Goal: Information Seeking & Learning: Learn about a topic

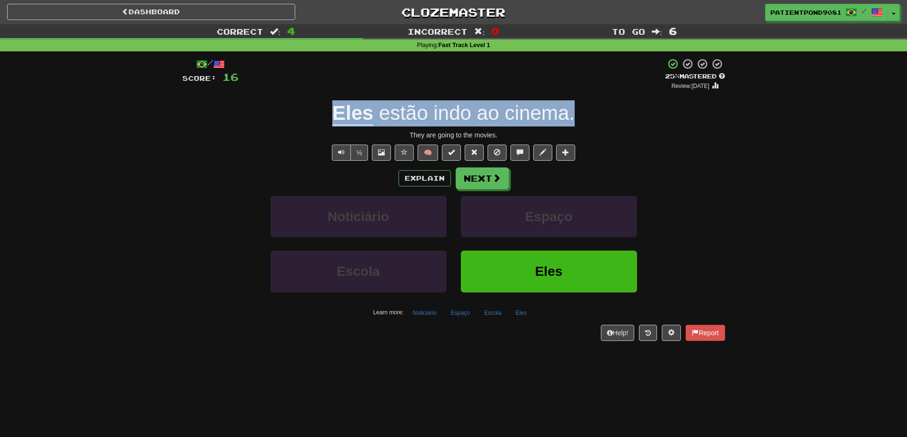
drag, startPoint x: 325, startPoint y: 108, endPoint x: 575, endPoint y: 109, distance: 249.9
click at [575, 109] on div "Eles estão indo ao cinema ." at bounding box center [453, 113] width 543 height 26
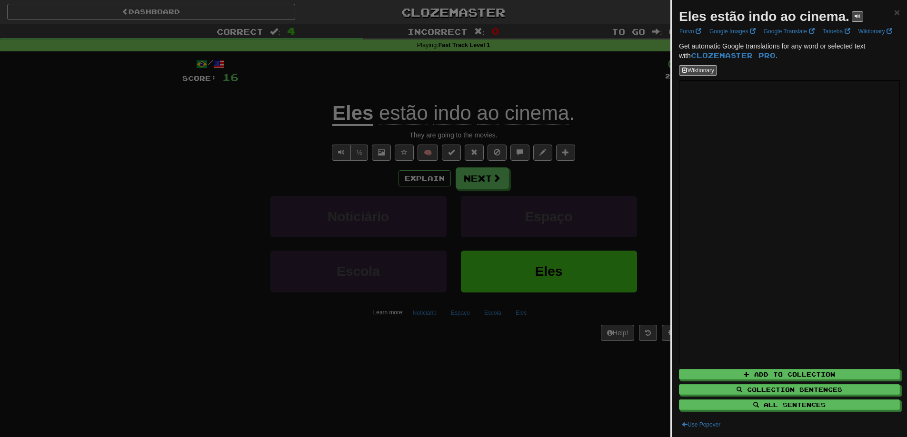
click at [170, 158] on div at bounding box center [453, 218] width 907 height 437
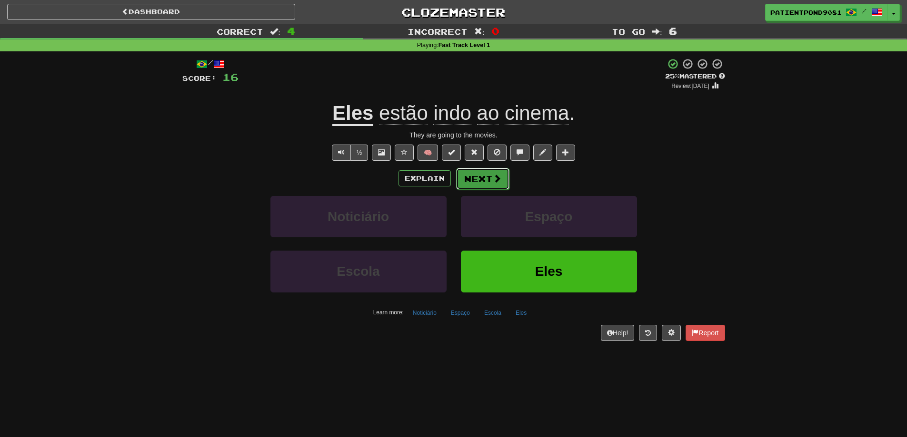
click at [496, 179] on span at bounding box center [497, 178] width 9 height 9
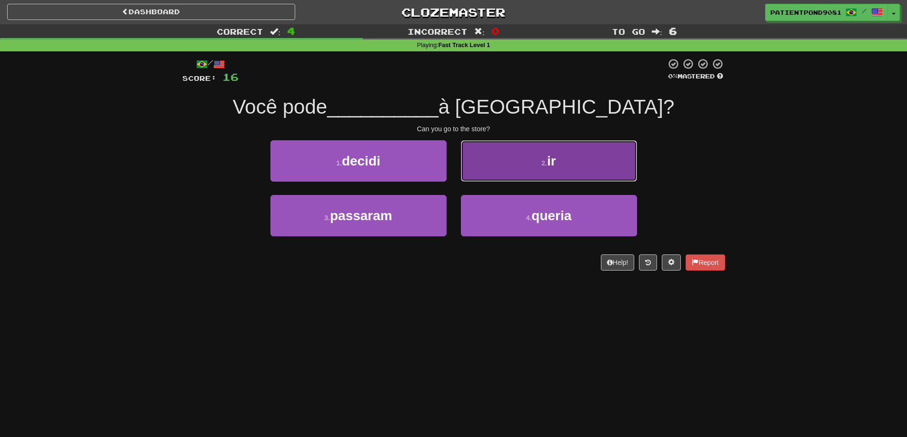
click at [554, 163] on span "ir" at bounding box center [551, 161] width 9 height 15
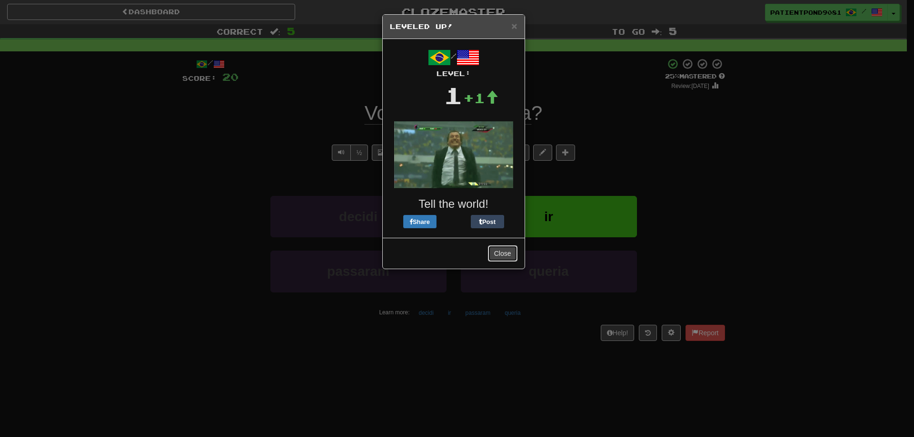
click at [506, 255] on button "Close" at bounding box center [503, 254] width 30 height 16
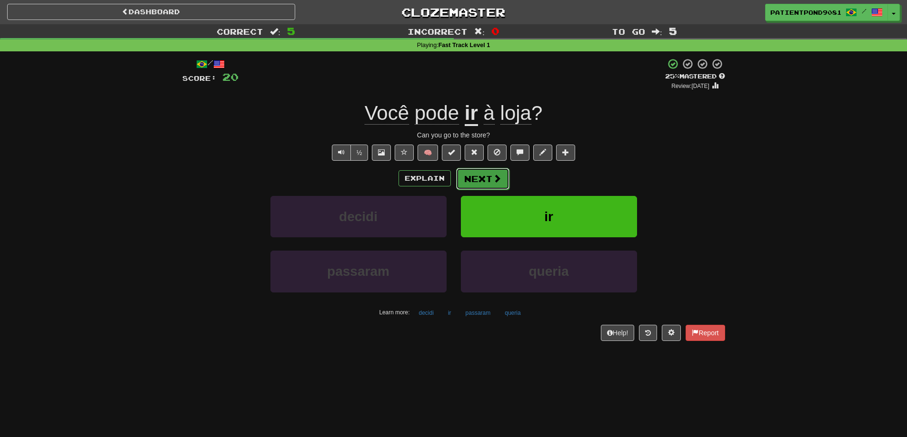
click at [493, 177] on span at bounding box center [497, 178] width 9 height 9
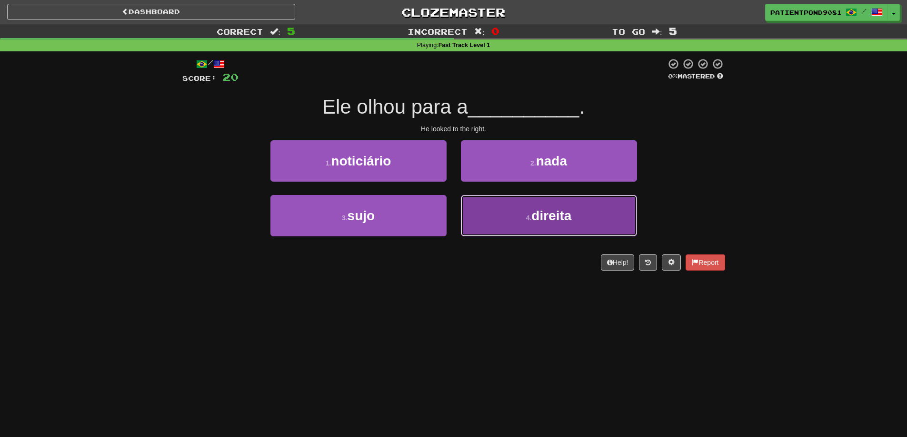
click at [548, 221] on span "direita" at bounding box center [551, 215] width 40 height 15
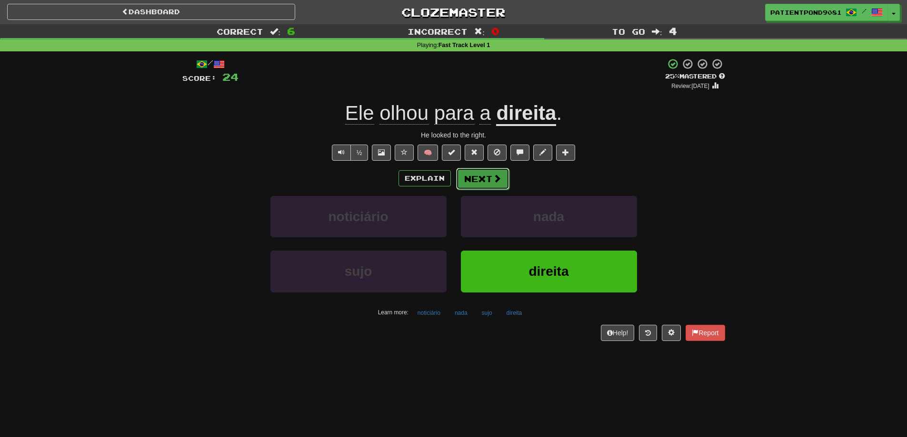
click at [493, 178] on span at bounding box center [497, 178] width 9 height 9
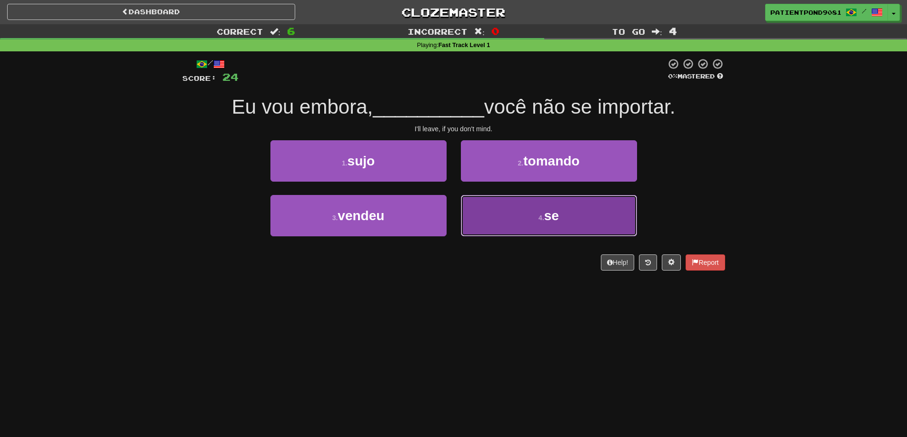
click at [601, 215] on button "4 . se" at bounding box center [549, 215] width 176 height 41
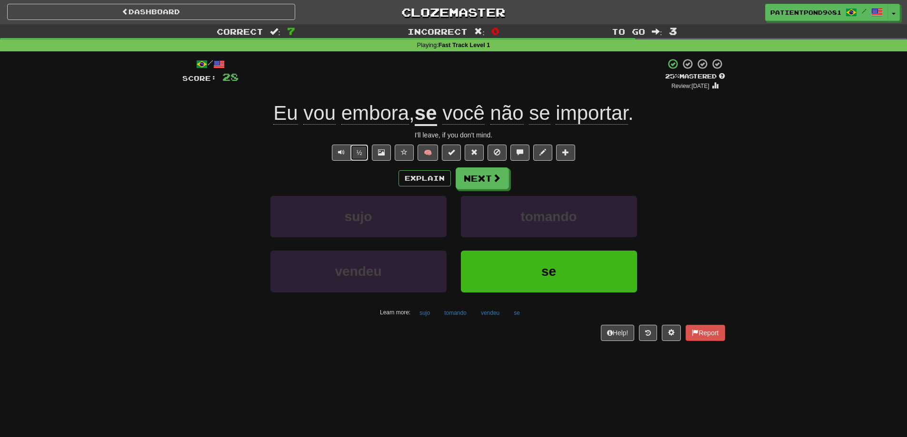
click at [358, 154] on button "½" at bounding box center [359, 153] width 18 height 16
click at [363, 153] on button "½" at bounding box center [359, 153] width 18 height 16
drag, startPoint x: 303, startPoint y: 119, endPoint x: 334, endPoint y: 117, distance: 31.0
click at [334, 117] on span "Eu vou embora ," at bounding box center [343, 113] width 141 height 22
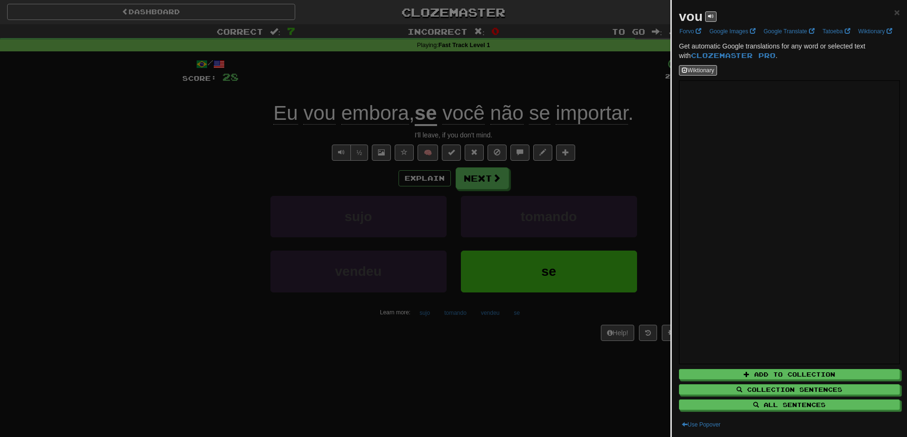
click at [246, 153] on div at bounding box center [453, 218] width 907 height 437
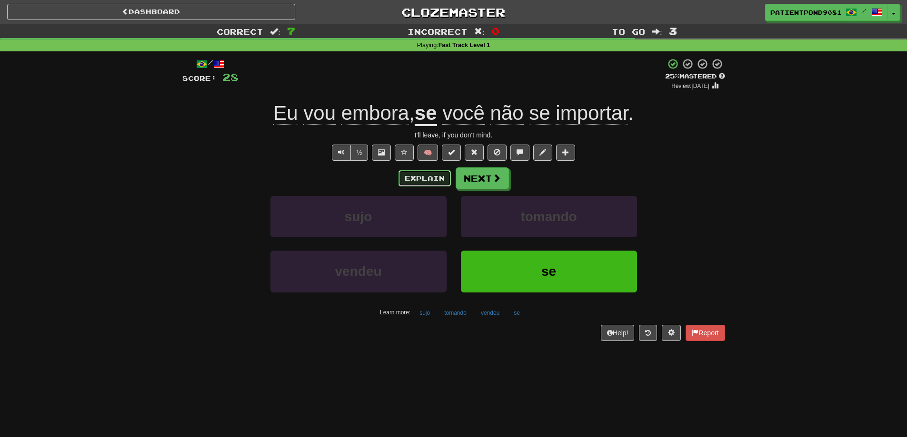
click at [412, 177] on button "Explain" at bounding box center [424, 178] width 52 height 16
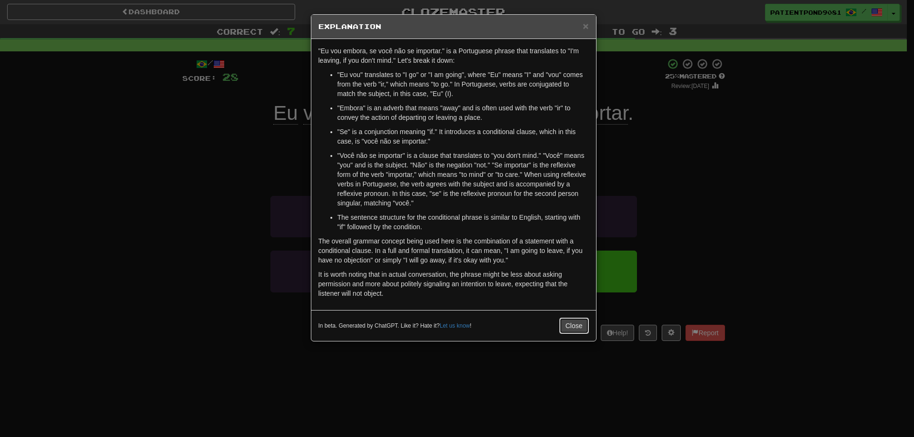
click at [579, 322] on button "Close" at bounding box center [574, 326] width 30 height 16
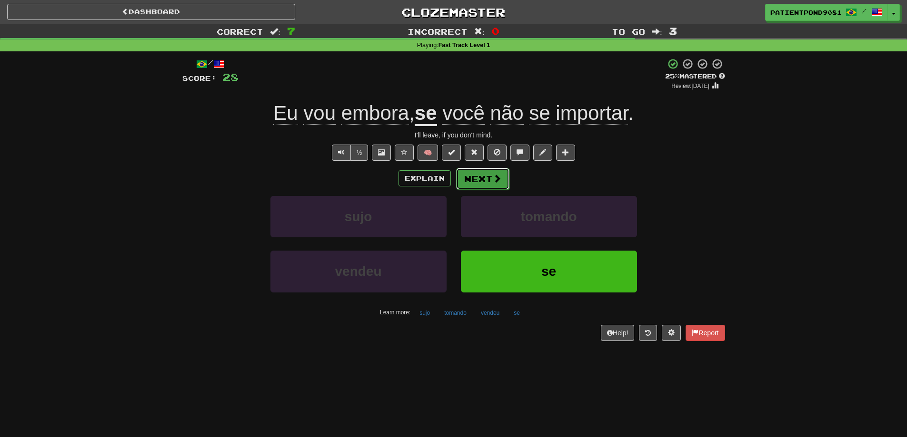
click at [504, 173] on button "Next" at bounding box center [482, 179] width 53 height 22
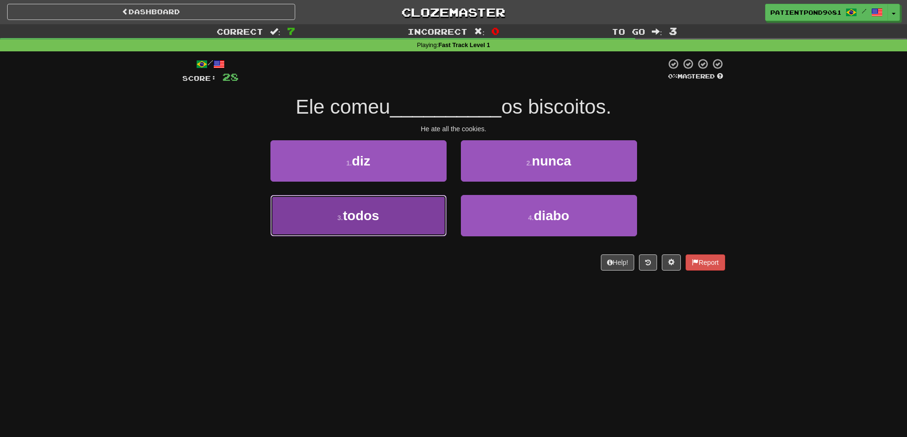
click at [397, 226] on button "3 . todos" at bounding box center [358, 215] width 176 height 41
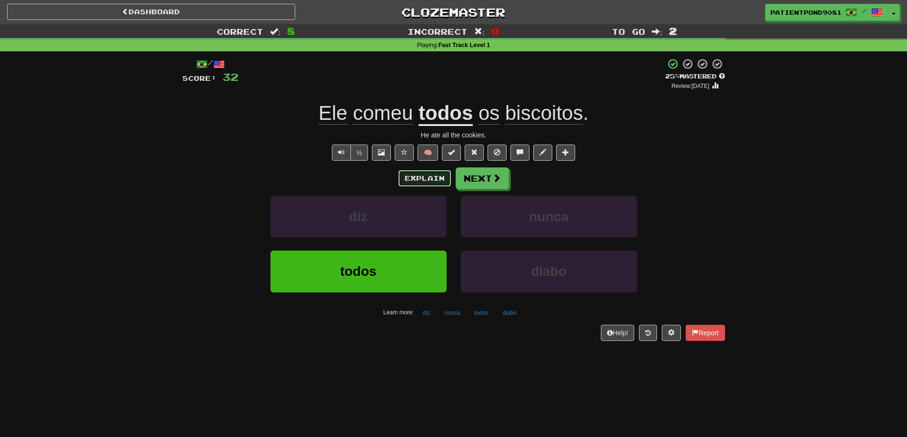
click at [427, 177] on button "Explain" at bounding box center [424, 178] width 52 height 16
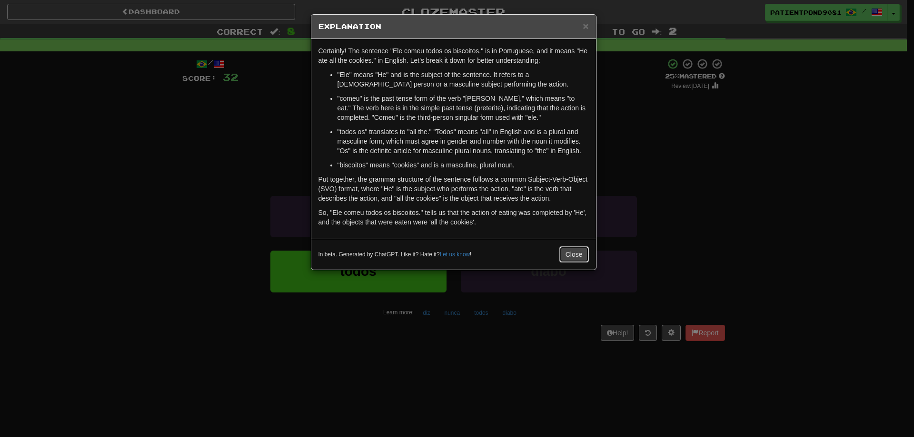
click at [567, 252] on button "Close" at bounding box center [574, 255] width 30 height 16
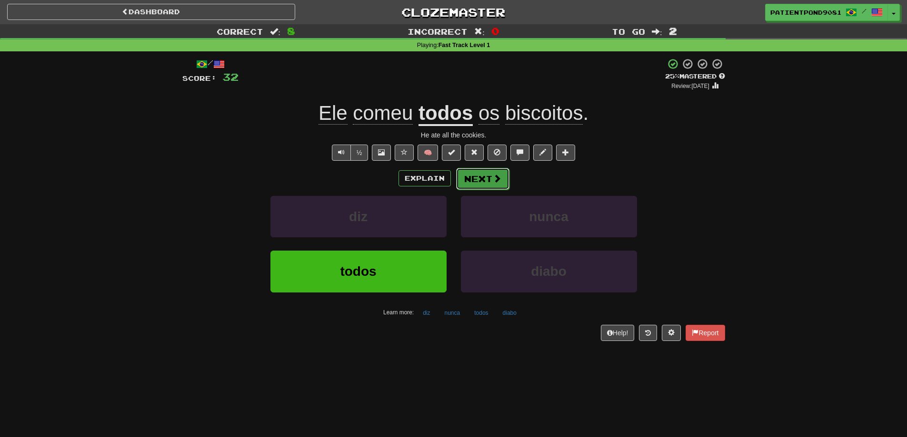
click at [484, 179] on button "Next" at bounding box center [482, 179] width 53 height 22
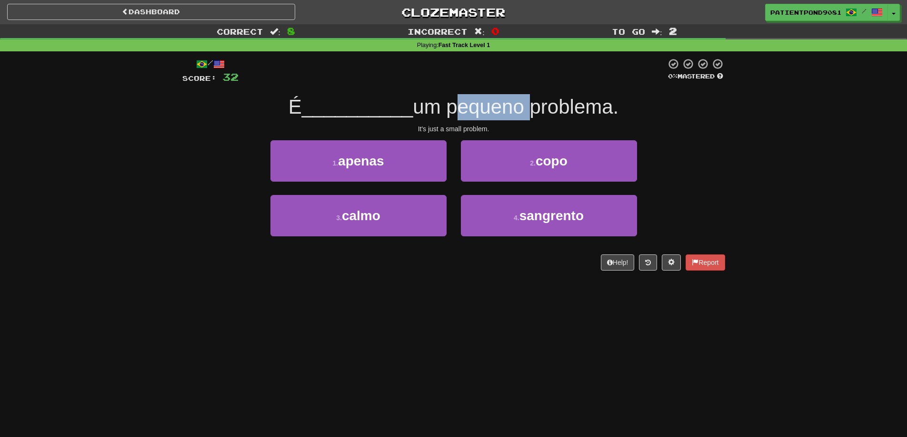
drag, startPoint x: 455, startPoint y: 112, endPoint x: 526, endPoint y: 105, distance: 71.7
click at [526, 105] on span "um pequeno problema." at bounding box center [516, 107] width 206 height 22
copy span "pequeno"
click at [547, 103] on span "um pequeno problema." at bounding box center [516, 107] width 206 height 22
drag, startPoint x: 423, startPoint y: 110, endPoint x: 441, endPoint y: 106, distance: 18.6
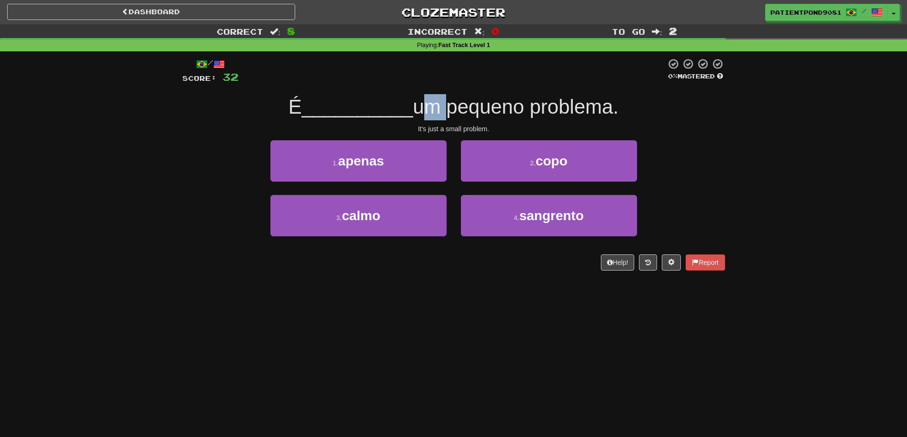
click at [441, 106] on span "um pequeno problema." at bounding box center [516, 107] width 206 height 22
drag, startPoint x: 455, startPoint y: 104, endPoint x: 527, endPoint y: 109, distance: 72.5
click at [527, 109] on span "um pequeno problema." at bounding box center [516, 107] width 206 height 22
drag, startPoint x: 536, startPoint y: 108, endPoint x: 614, endPoint y: 110, distance: 77.6
click at [614, 110] on span "um pequeno problema." at bounding box center [516, 107] width 206 height 22
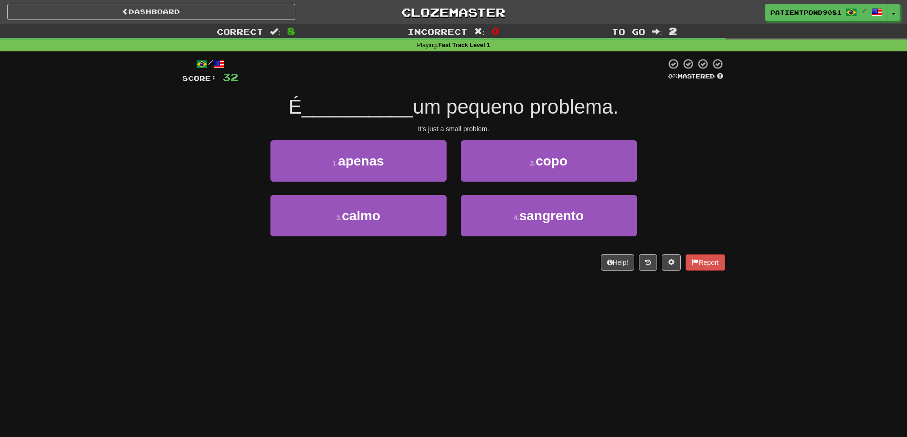
click at [674, 116] on div "É __________ um pequeno problema." at bounding box center [453, 107] width 543 height 26
drag, startPoint x: 616, startPoint y: 111, endPoint x: 539, endPoint y: 115, distance: 77.2
click at [539, 115] on span "um pequeno problema." at bounding box center [516, 107] width 206 height 22
click at [641, 110] on div "É __________ um pequeno problema." at bounding box center [453, 107] width 543 height 26
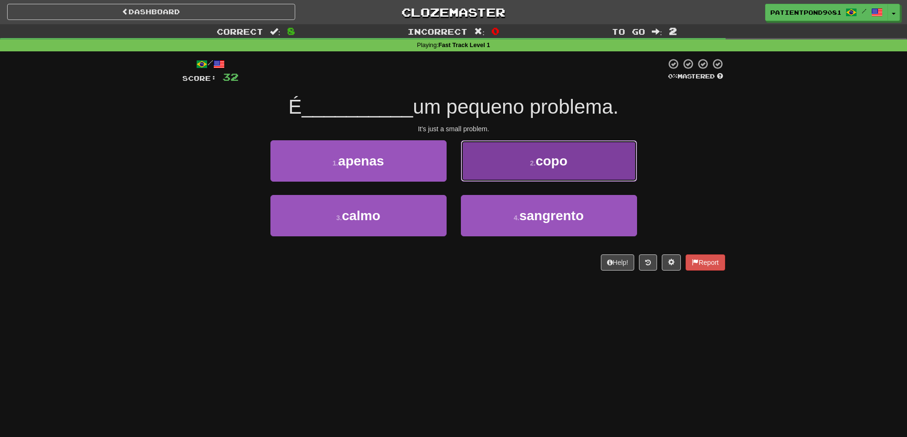
click at [489, 159] on button "2 . copo" at bounding box center [549, 160] width 176 height 41
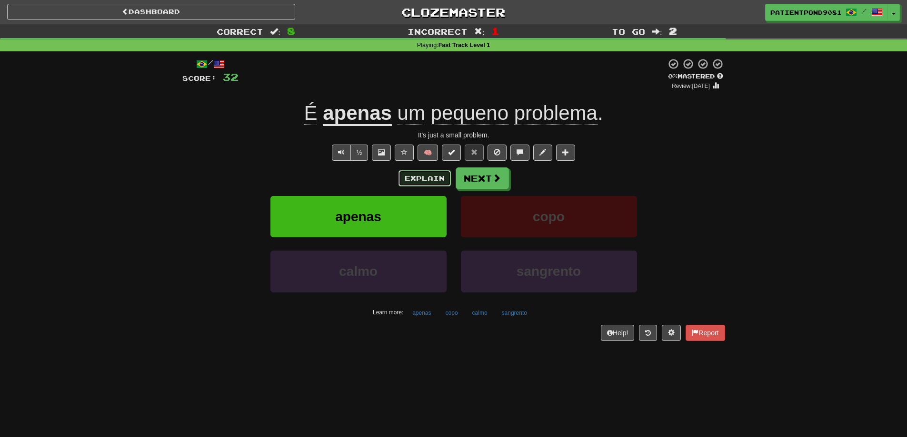
click at [431, 181] on button "Explain" at bounding box center [424, 178] width 52 height 16
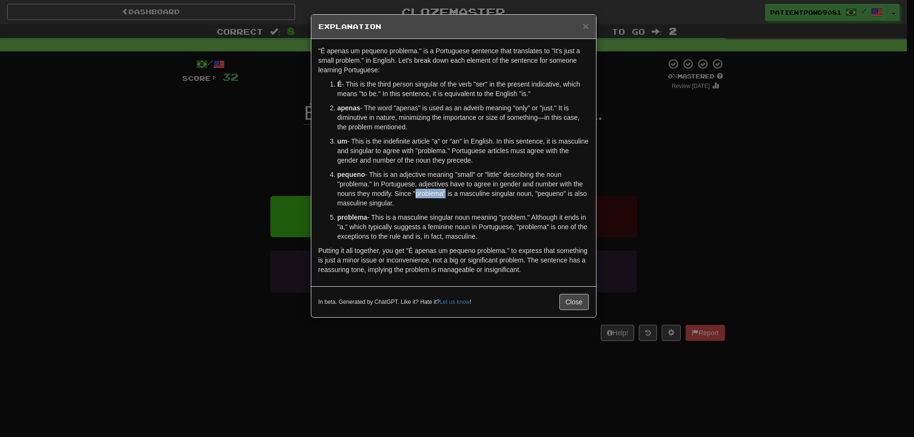
drag, startPoint x: 413, startPoint y: 194, endPoint x: 442, endPoint y: 192, distance: 28.6
click at [442, 192] on p "pequeno - This is an adjective meaning "small" or "little" describing the noun …" at bounding box center [462, 189] width 251 height 38
click at [457, 191] on p "pequeno - This is an adjective meaning "small" or "little" describing the noun …" at bounding box center [462, 189] width 251 height 38
drag, startPoint x: 443, startPoint y: 195, endPoint x: 415, endPoint y: 198, distance: 27.8
click at [415, 198] on p "pequeno - This is an adjective meaning "small" or "little" describing the noun …" at bounding box center [462, 189] width 251 height 38
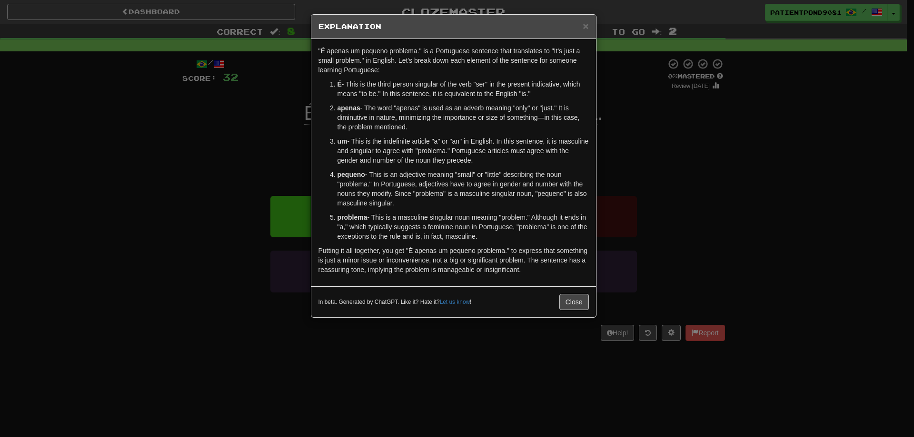
click at [447, 196] on p "pequeno - This is an adjective meaning "small" or "little" describing the noun …" at bounding box center [462, 189] width 251 height 38
drag, startPoint x: 489, startPoint y: 196, endPoint x: 413, endPoint y: 198, distance: 76.2
click at [413, 198] on p "pequeno - This is an adjective meaning "small" or "little" describing the noun …" at bounding box center [462, 189] width 251 height 38
click at [493, 174] on p "pequeno - This is an adjective meaning "small" or "little" describing the noun …" at bounding box center [462, 189] width 251 height 38
click at [583, 306] on button "Close" at bounding box center [574, 302] width 30 height 16
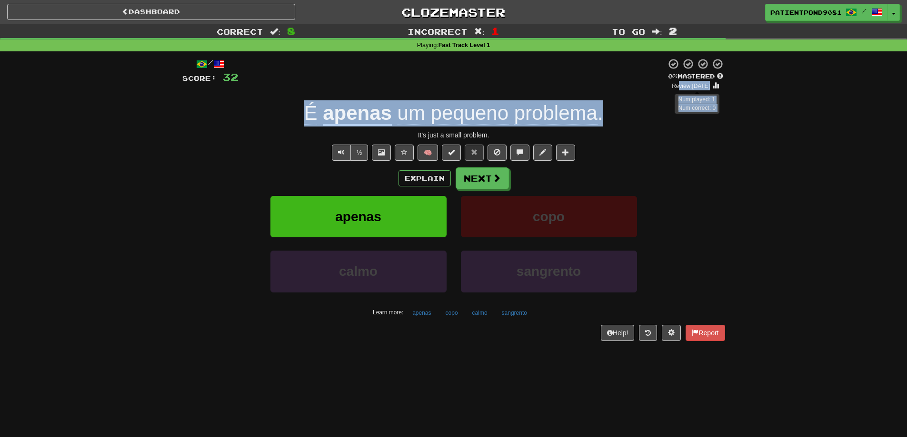
drag, startPoint x: 661, startPoint y: 92, endPoint x: 670, endPoint y: 88, distance: 9.4
click at [670, 88] on div "/ Score: 32 0 % Mastered Review: [DATE] Num played: 1 Num correct: 0 É apenas u…" at bounding box center [453, 199] width 543 height 283
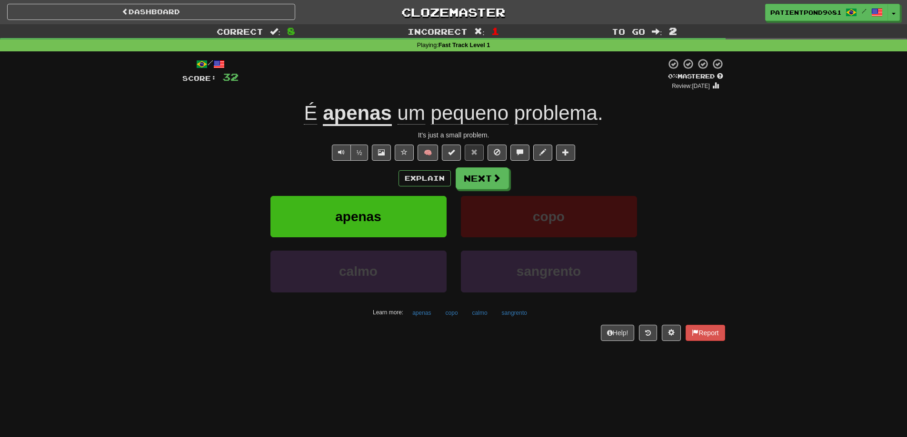
click at [649, 140] on div "/ Score: 32 0 % Mastered Review: [DATE] É apenas um pequeno problema . It's jus…" at bounding box center [453, 199] width 543 height 283
click at [495, 182] on span at bounding box center [497, 178] width 9 height 9
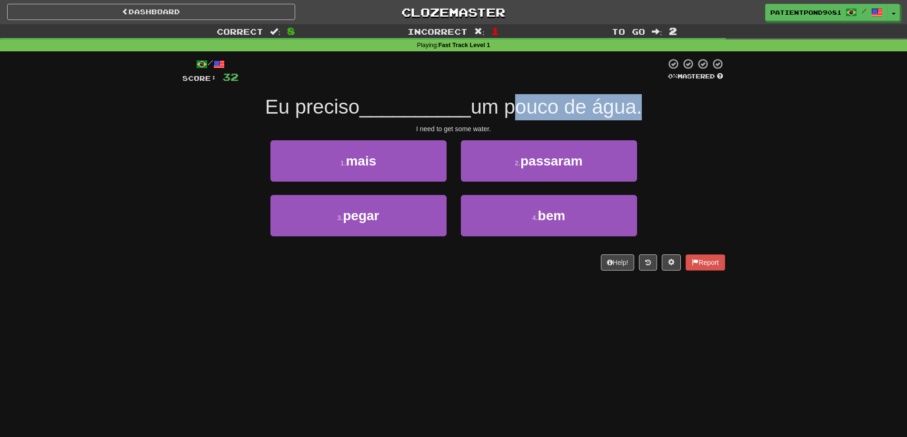
drag, startPoint x: 512, startPoint y: 111, endPoint x: 639, endPoint y: 105, distance: 126.8
click at [639, 105] on span "um pouco de água." at bounding box center [556, 107] width 171 height 22
copy span "pouco de água"
click at [342, 103] on span "Eu preciso" at bounding box center [312, 107] width 94 height 22
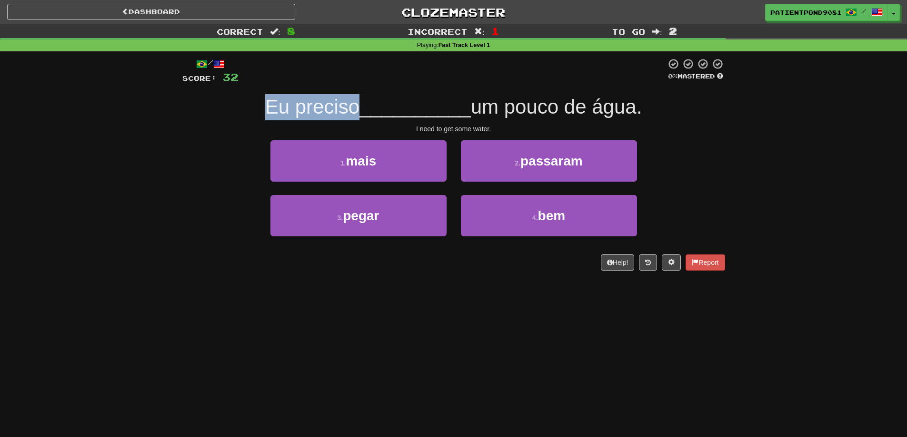
drag, startPoint x: 262, startPoint y: 107, endPoint x: 349, endPoint y: 104, distance: 87.2
click at [349, 104] on span "Eu preciso" at bounding box center [312, 107] width 94 height 22
click at [551, 106] on span "um pouco de água." at bounding box center [556, 107] width 171 height 22
drag, startPoint x: 264, startPoint y: 107, endPoint x: 349, endPoint y: 109, distance: 85.2
click at [349, 109] on span "Eu preciso" at bounding box center [312, 107] width 94 height 22
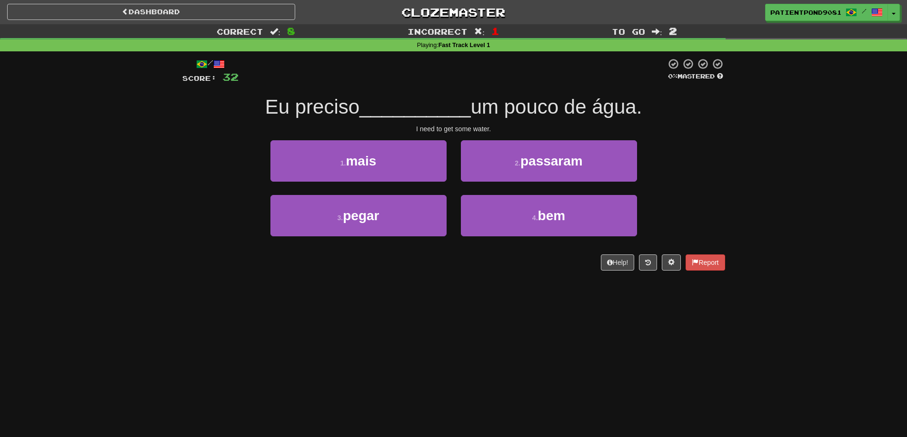
click at [362, 107] on span "__________" at bounding box center [414, 107] width 111 height 22
drag, startPoint x: 352, startPoint y: 109, endPoint x: 256, endPoint y: 112, distance: 96.2
click at [256, 112] on div "Eu preciso __________ um pouco de água." at bounding box center [453, 107] width 543 height 26
click at [248, 113] on div "Eu preciso __________ um pouco de água." at bounding box center [453, 107] width 543 height 26
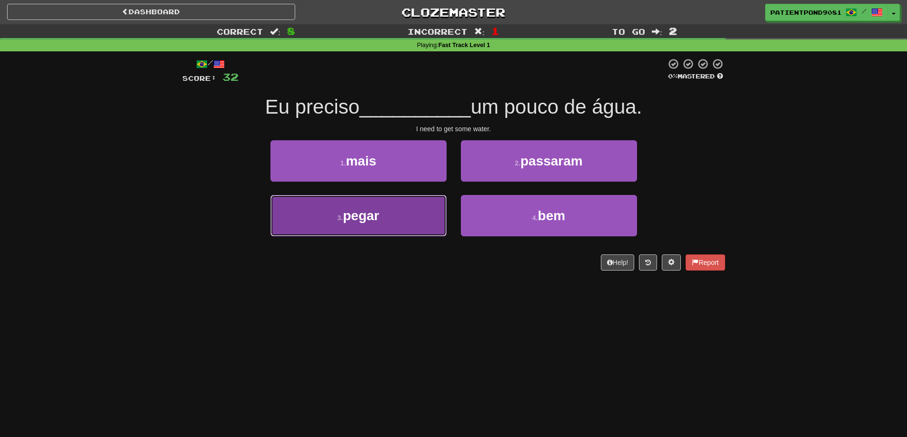
click at [367, 225] on button "3 . [GEOGRAPHIC_DATA]" at bounding box center [358, 215] width 176 height 41
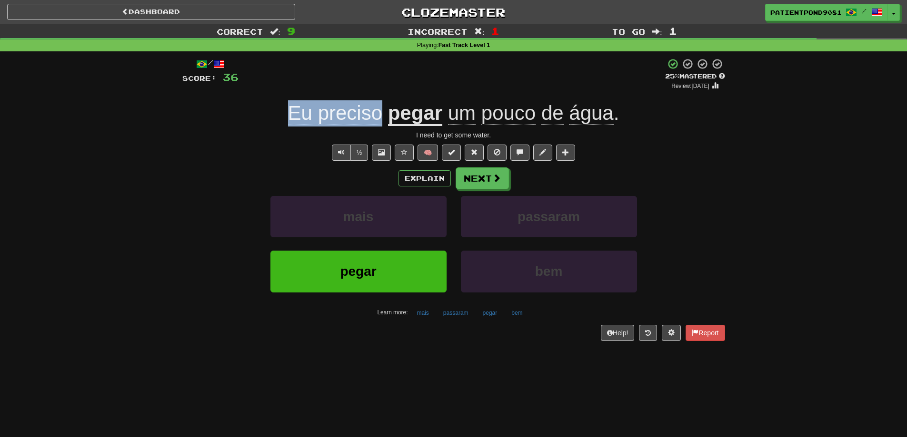
drag, startPoint x: 283, startPoint y: 116, endPoint x: 384, endPoint y: 119, distance: 101.0
click at [384, 119] on div "Eu preciso pegar um pouco de água ." at bounding box center [453, 113] width 543 height 26
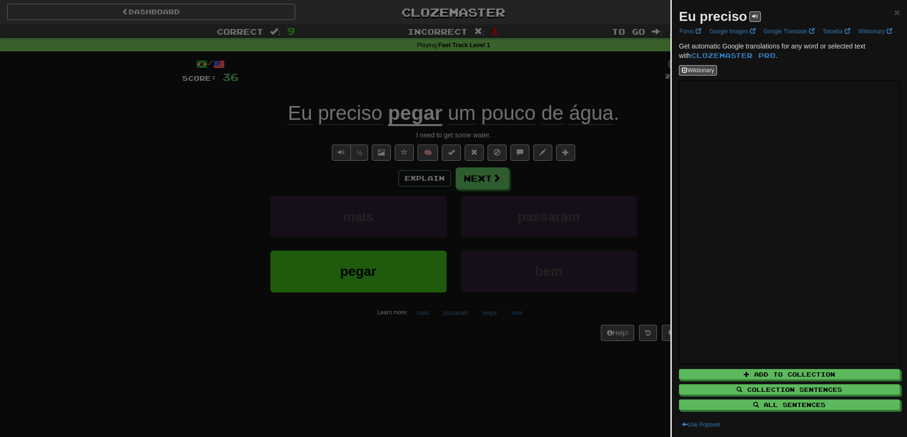
click at [289, 145] on div at bounding box center [453, 218] width 907 height 437
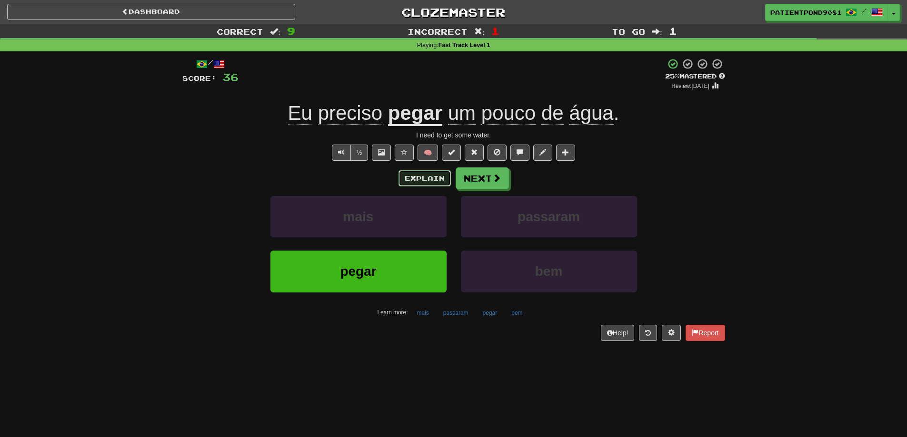
click at [416, 180] on button "Explain" at bounding box center [424, 178] width 52 height 16
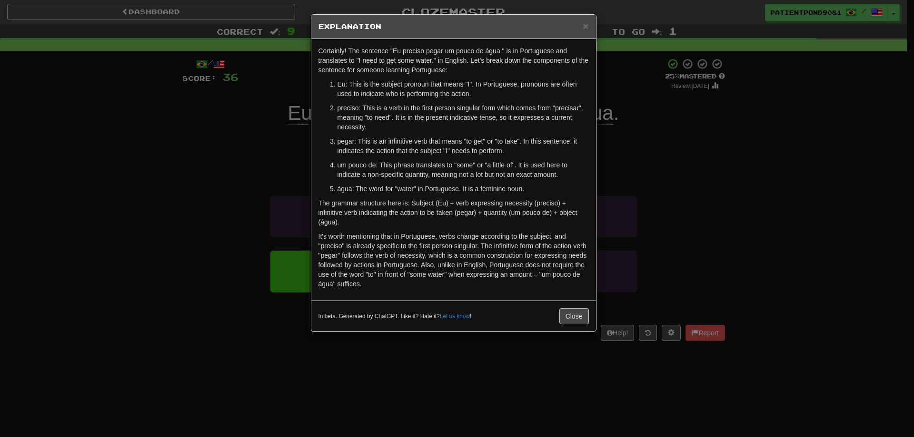
click at [243, 145] on div "× Explanation Certainly! The sentence "Eu preciso pegar um pouco de água." is i…" at bounding box center [457, 218] width 914 height 437
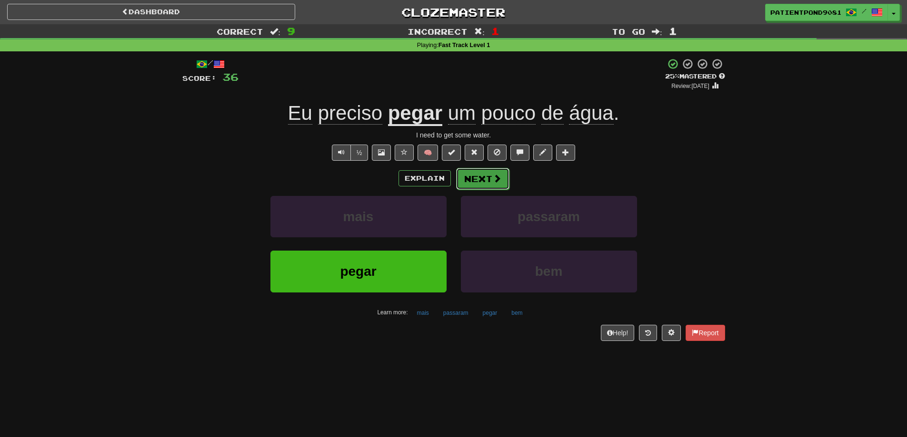
click at [483, 181] on button "Next" at bounding box center [482, 179] width 53 height 22
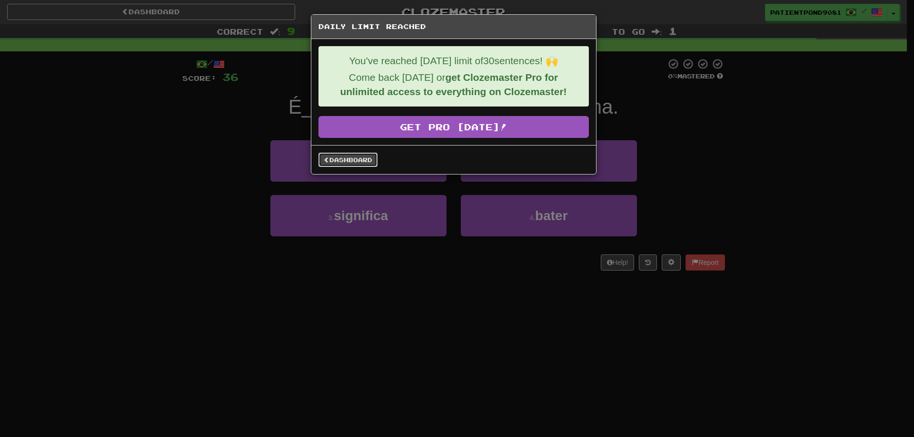
click at [367, 162] on link "Dashboard" at bounding box center [347, 160] width 59 height 14
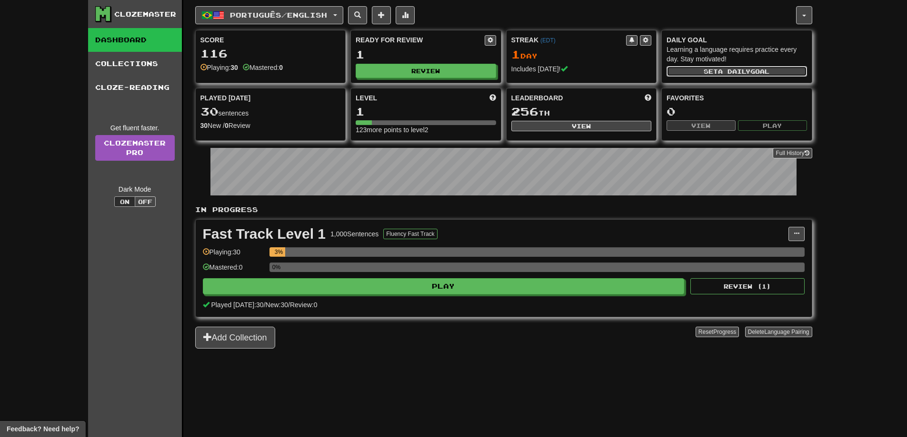
click at [747, 70] on span "a daily" at bounding box center [734, 71] width 32 height 7
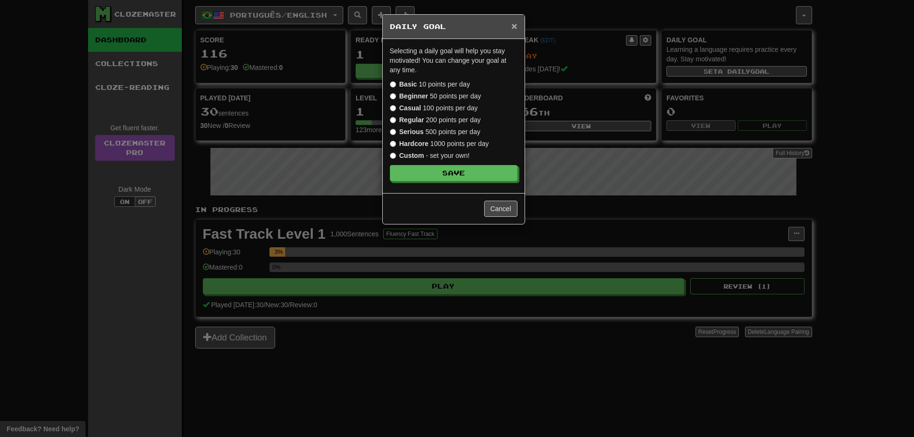
click at [516, 26] on span "×" at bounding box center [514, 25] width 6 height 11
